Goal: Information Seeking & Learning: Learn about a topic

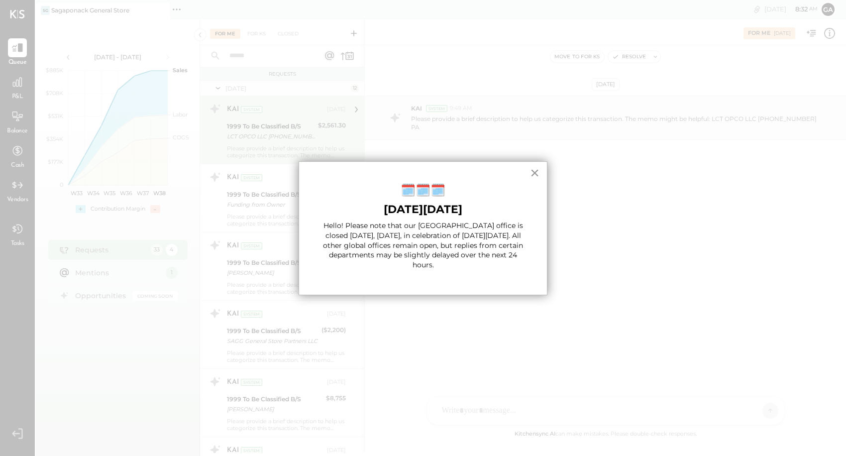
click at [533, 172] on button "×" at bounding box center [534, 173] width 9 height 16
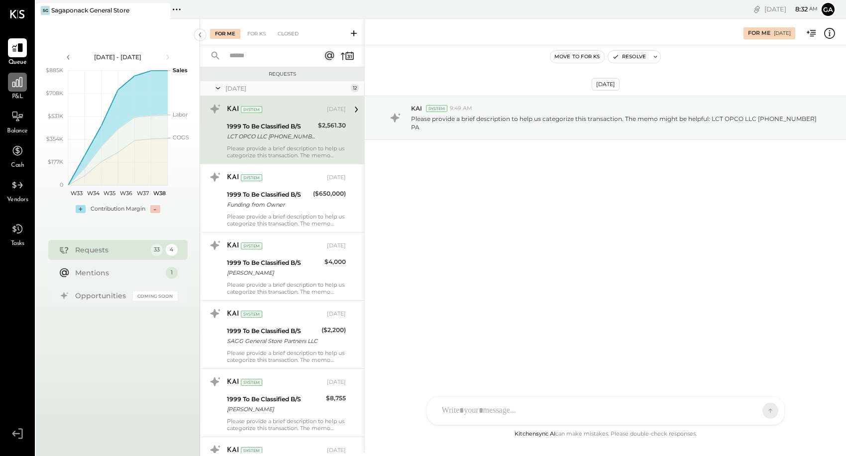
click at [21, 84] on icon at bounding box center [17, 82] width 13 height 13
